Goal: Transaction & Acquisition: Purchase product/service

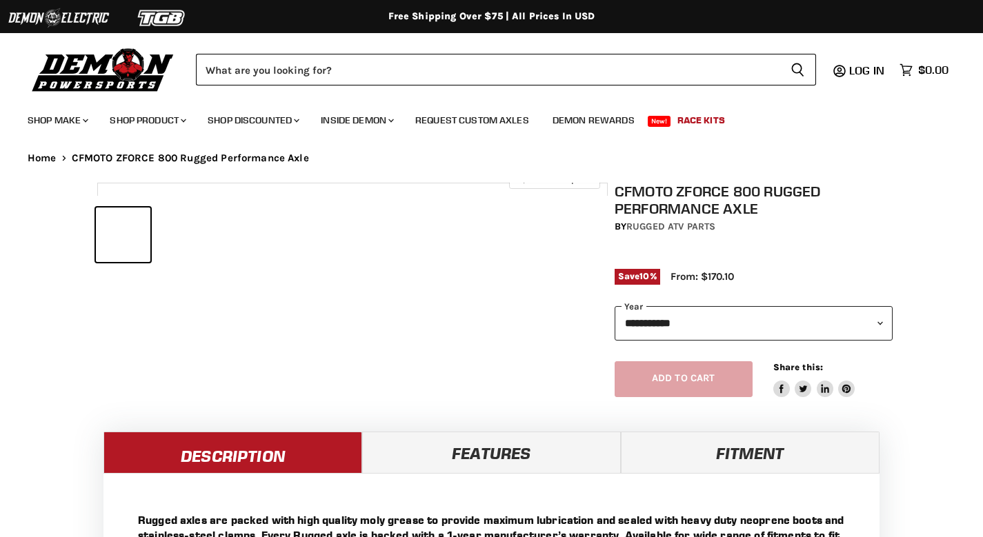
select select "******"
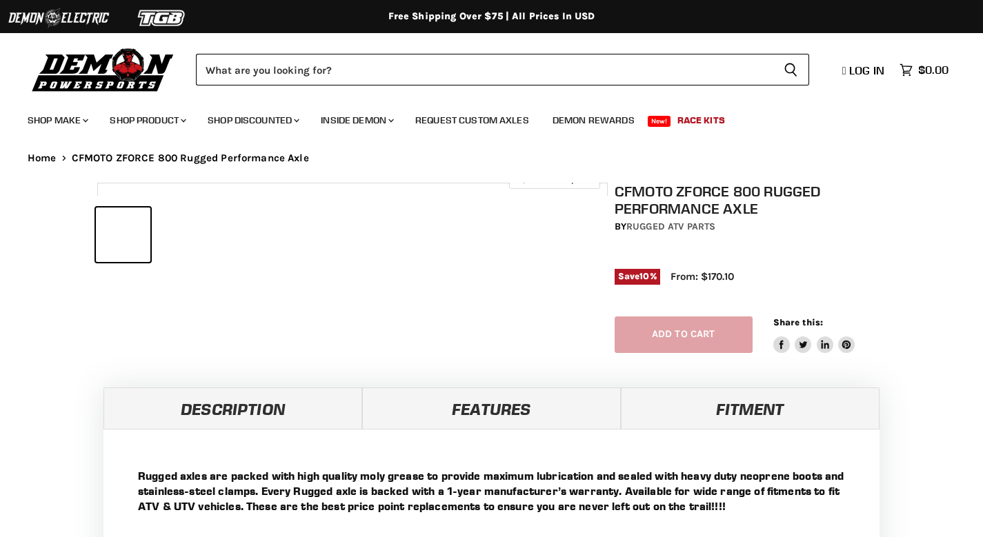
select select "******"
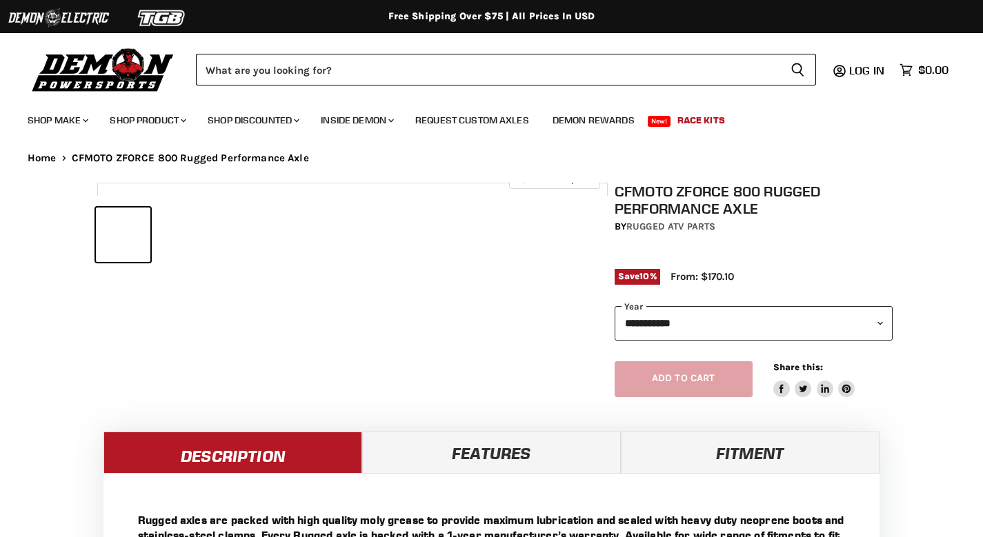
select select "******"
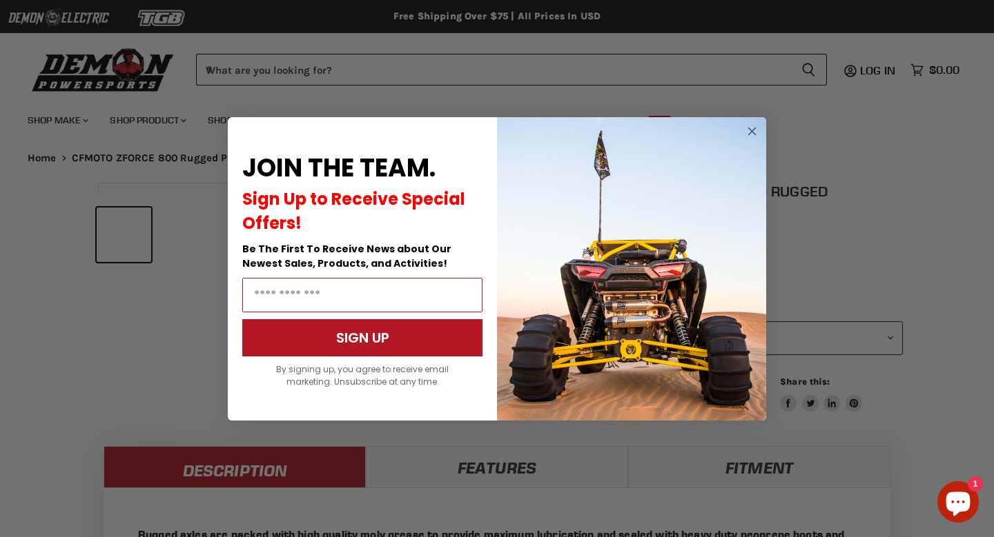
scroll to position [537, 0]
